Goal: Task Accomplishment & Management: Complete application form

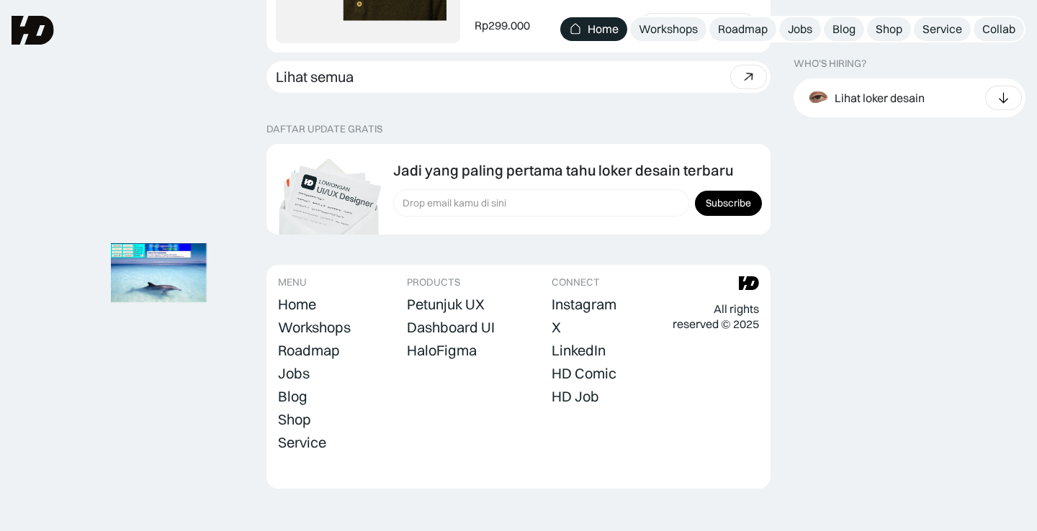
scroll to position [4470, 0]
click at [575, 389] on div "HD Job" at bounding box center [575, 397] width 48 height 17
click at [806, 34] on div "Jobs" at bounding box center [800, 29] width 24 height 15
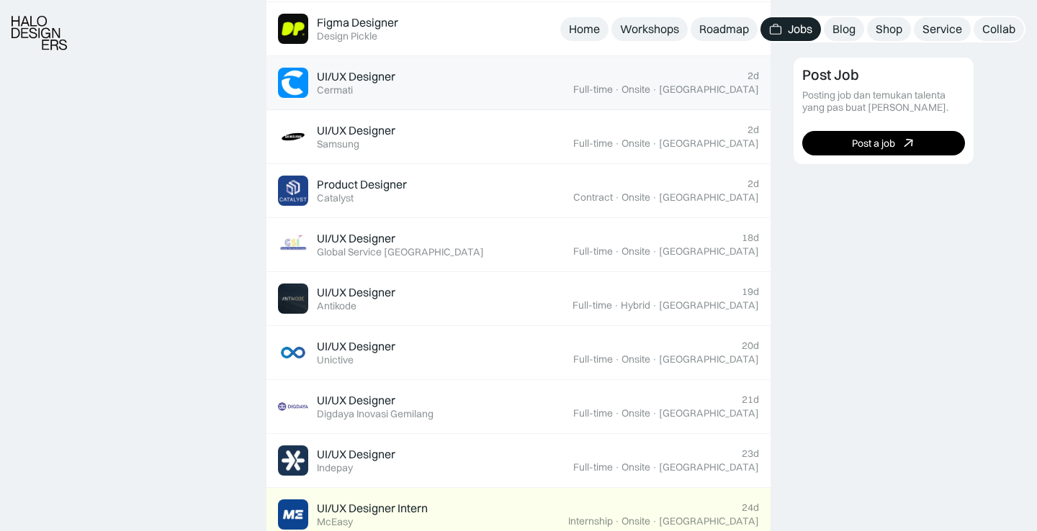
scroll to position [726, 0]
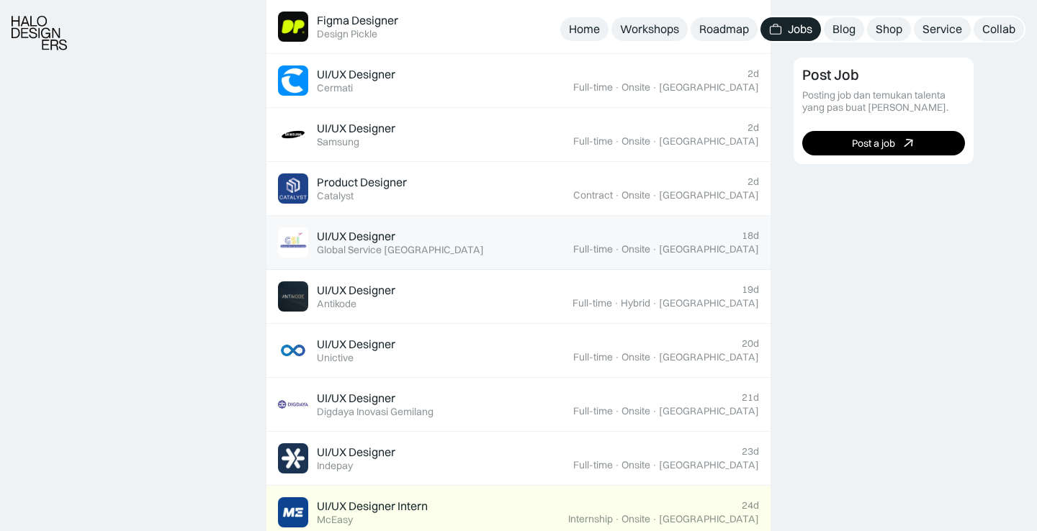
click at [699, 235] on div "18d Full-time · Onsite · Jakarta" at bounding box center [666, 243] width 186 height 26
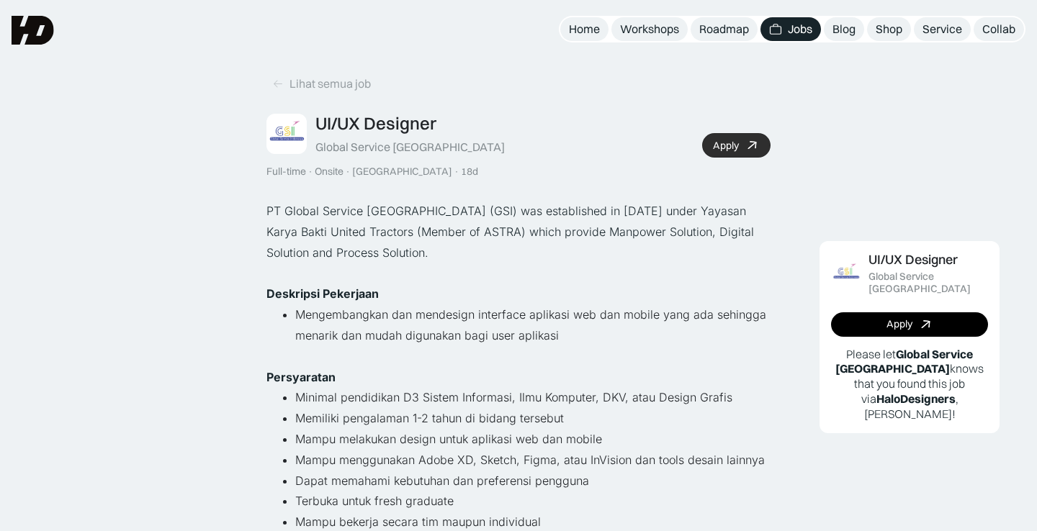
click at [720, 148] on div "Apply" at bounding box center [726, 146] width 26 height 12
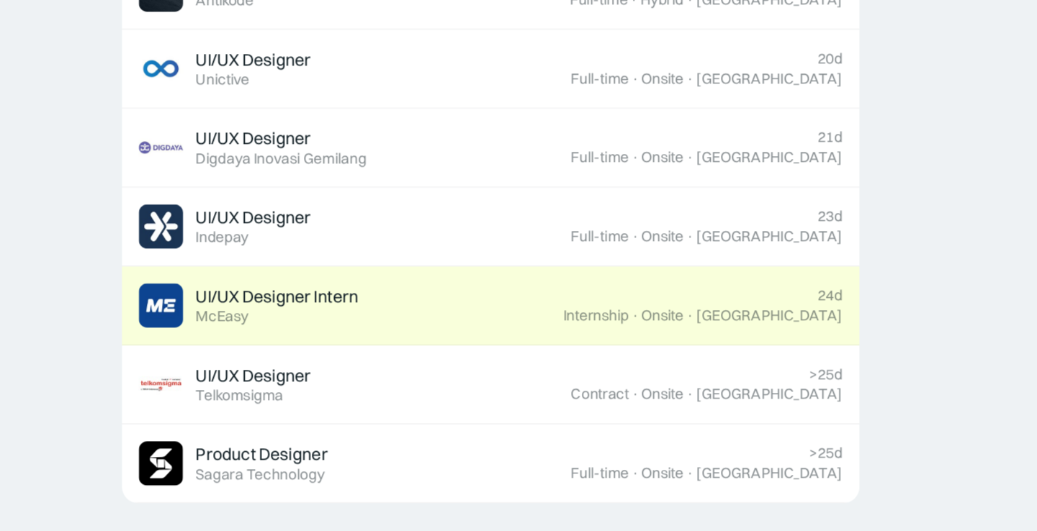
scroll to position [863, 0]
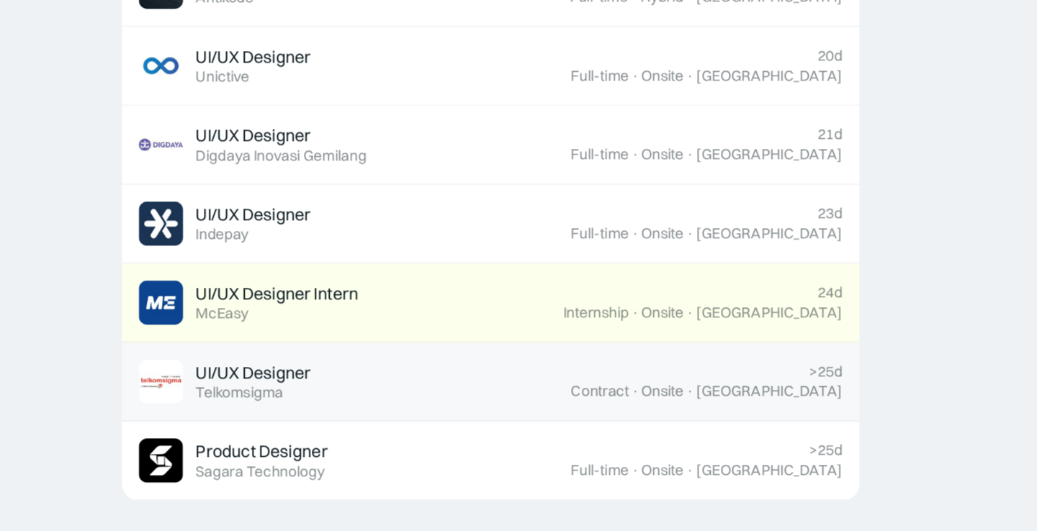
click at [376, 414] on div "UI/UX Designer Featured Telkomsigma" at bounding box center [425, 429] width 295 height 30
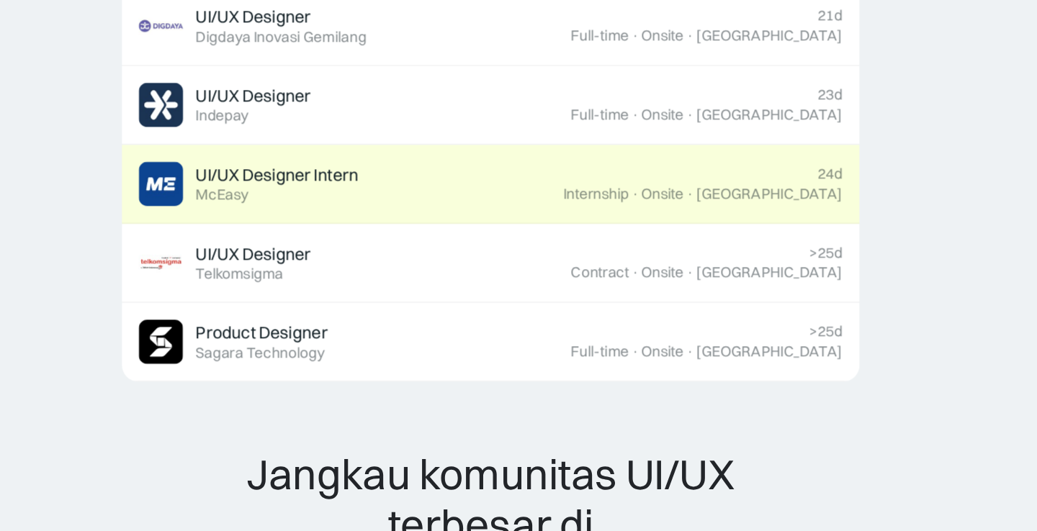
scroll to position [996, 0]
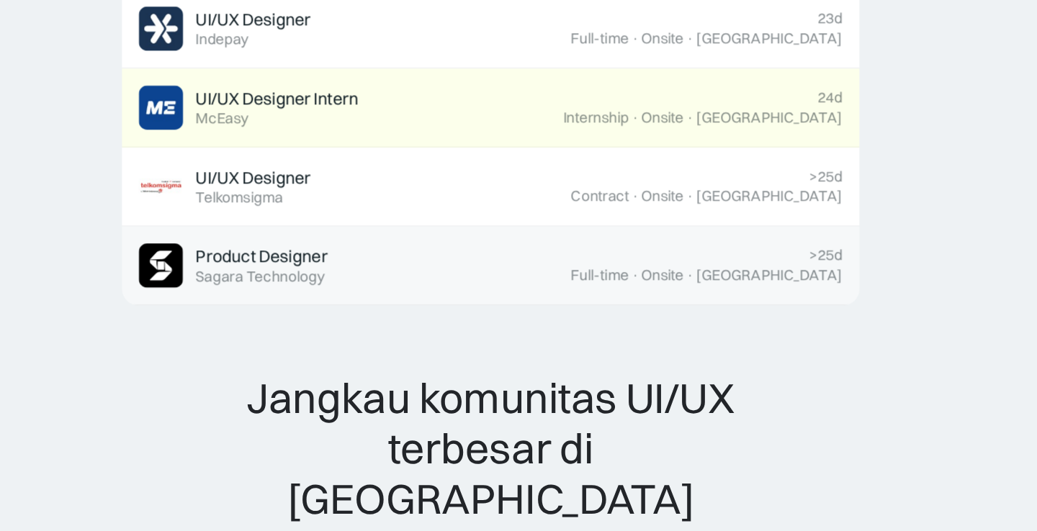
click at [305, 335] on div "Product Designer Featured Sagara Technology" at bounding box center [425, 350] width 295 height 30
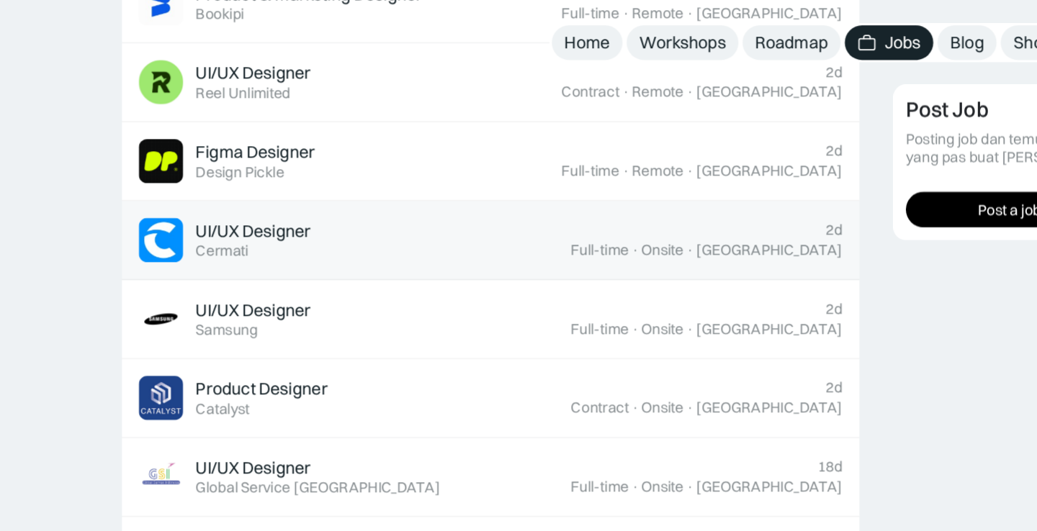
scroll to position [629, 0]
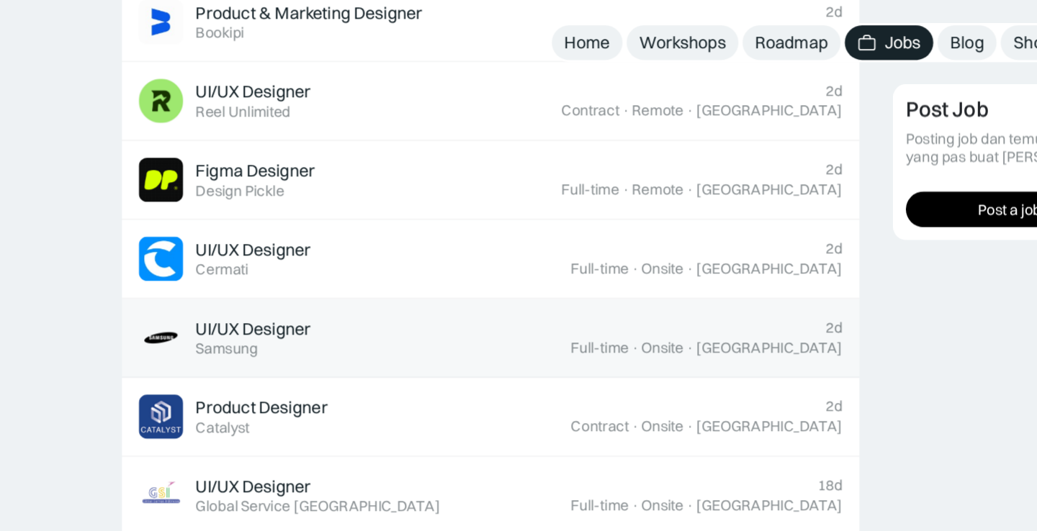
click at [352, 242] on div "UI/UX Designer Featured Samsung" at bounding box center [425, 231] width 295 height 30
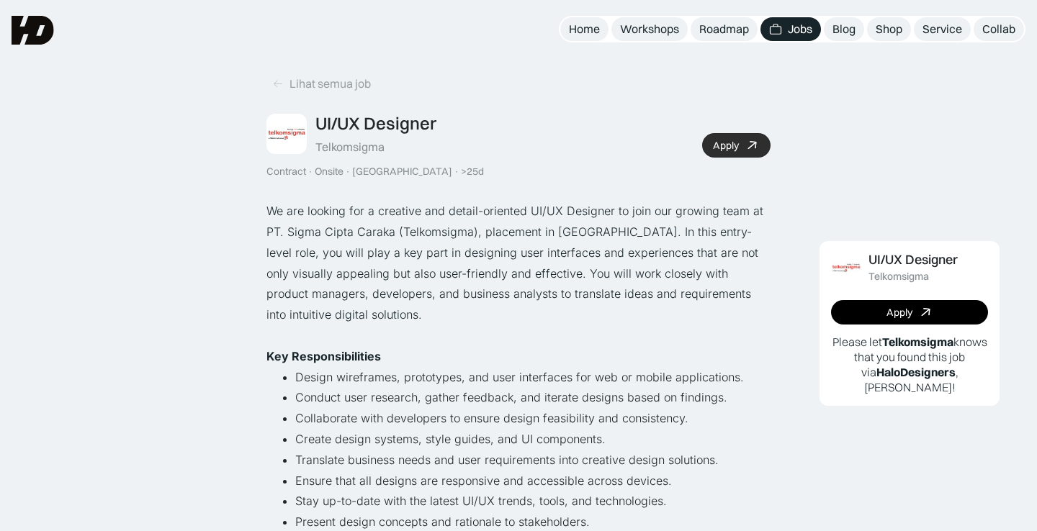
click at [726, 140] on div "Apply" at bounding box center [726, 146] width 26 height 12
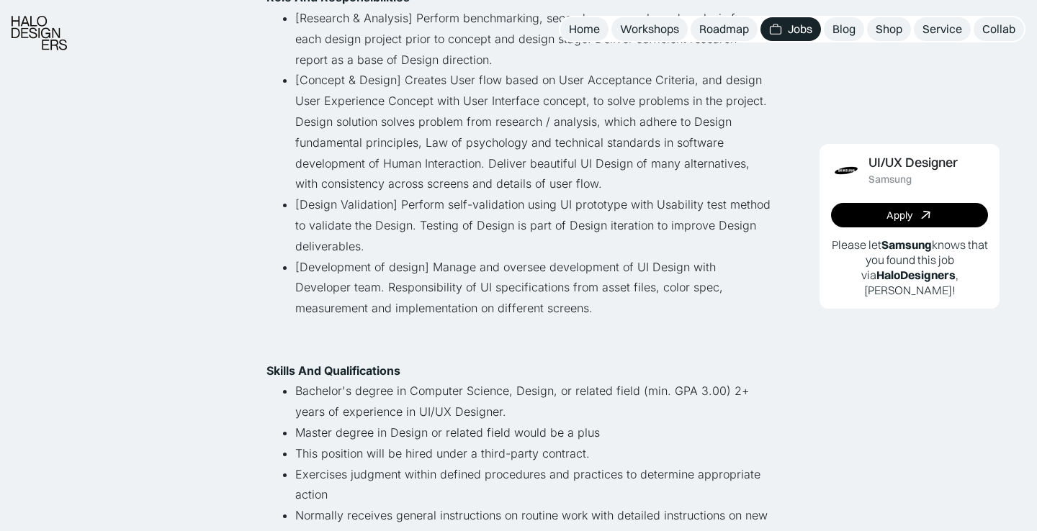
scroll to position [318, 0]
